Goal: Information Seeking & Learning: Learn about a topic

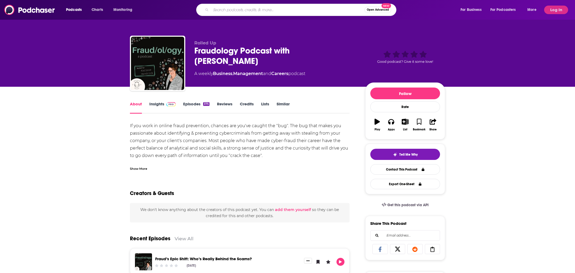
click at [249, 11] on input "Search podcasts, credits, & more..." at bounding box center [288, 10] width 154 height 9
type input "f"
type input "stocking the pantry"
click at [297, 10] on input "stocking the pantry" at bounding box center [282, 10] width 143 height 9
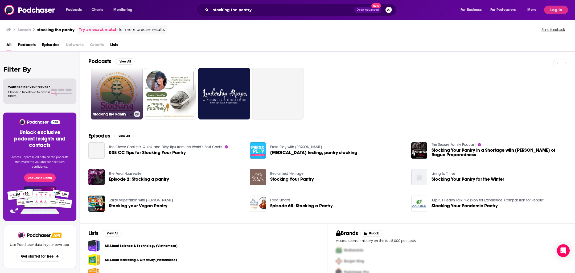
click at [110, 108] on link "Stocking the Pantry" at bounding box center [117, 94] width 52 height 52
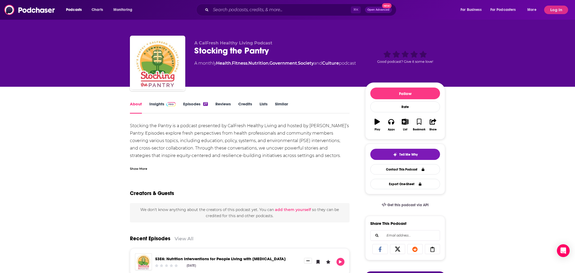
click at [166, 110] on link "Insights" at bounding box center [162, 107] width 26 height 12
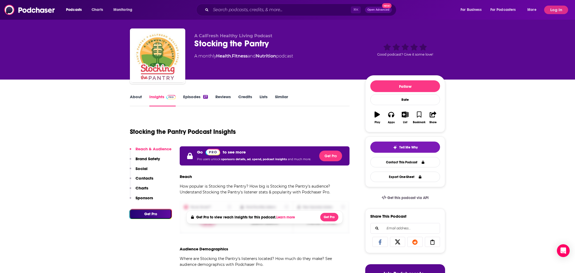
scroll to position [7, 0]
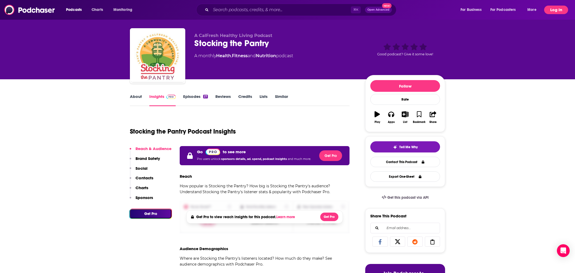
click at [551, 12] on button "Log In" at bounding box center [556, 10] width 24 height 9
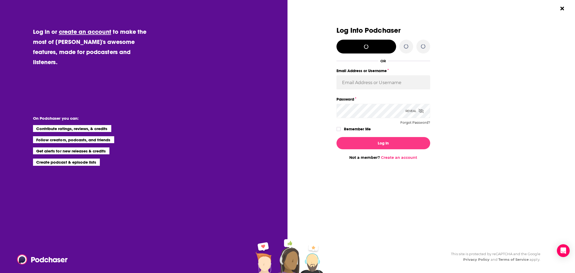
scroll to position [0, 0]
type input "ehladik"
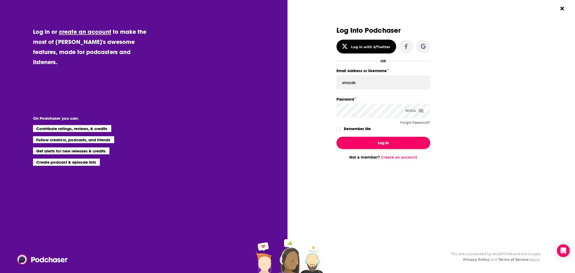
click at [382, 139] on button "Log In" at bounding box center [384, 143] width 94 height 12
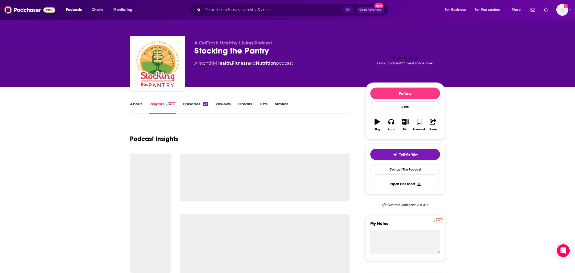
scroll to position [7, 0]
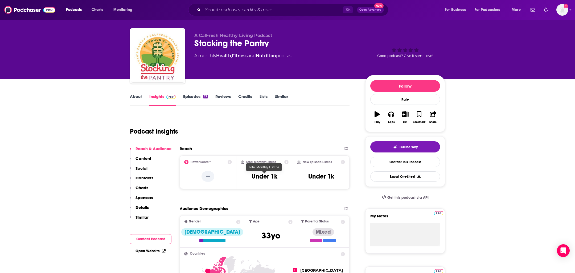
click at [259, 183] on div "Total Monthly Listens Under 1k" at bounding box center [265, 172] width 48 height 24
click at [262, 180] on h3 "Under 1k" at bounding box center [265, 177] width 26 height 8
copy div "Under 1k"
